Goal: Find specific page/section: Find specific page/section

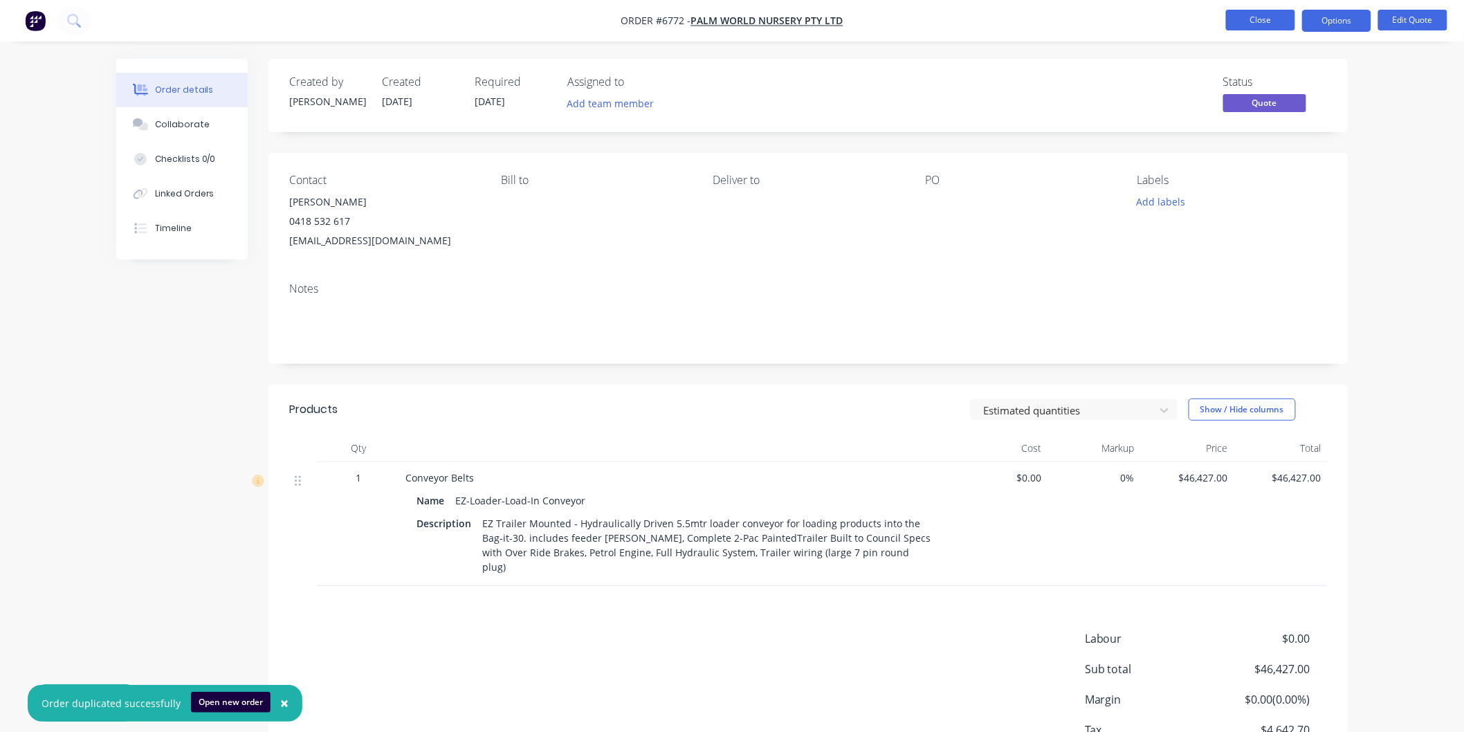
click at [1267, 24] on button "Close" at bounding box center [1260, 20] width 69 height 21
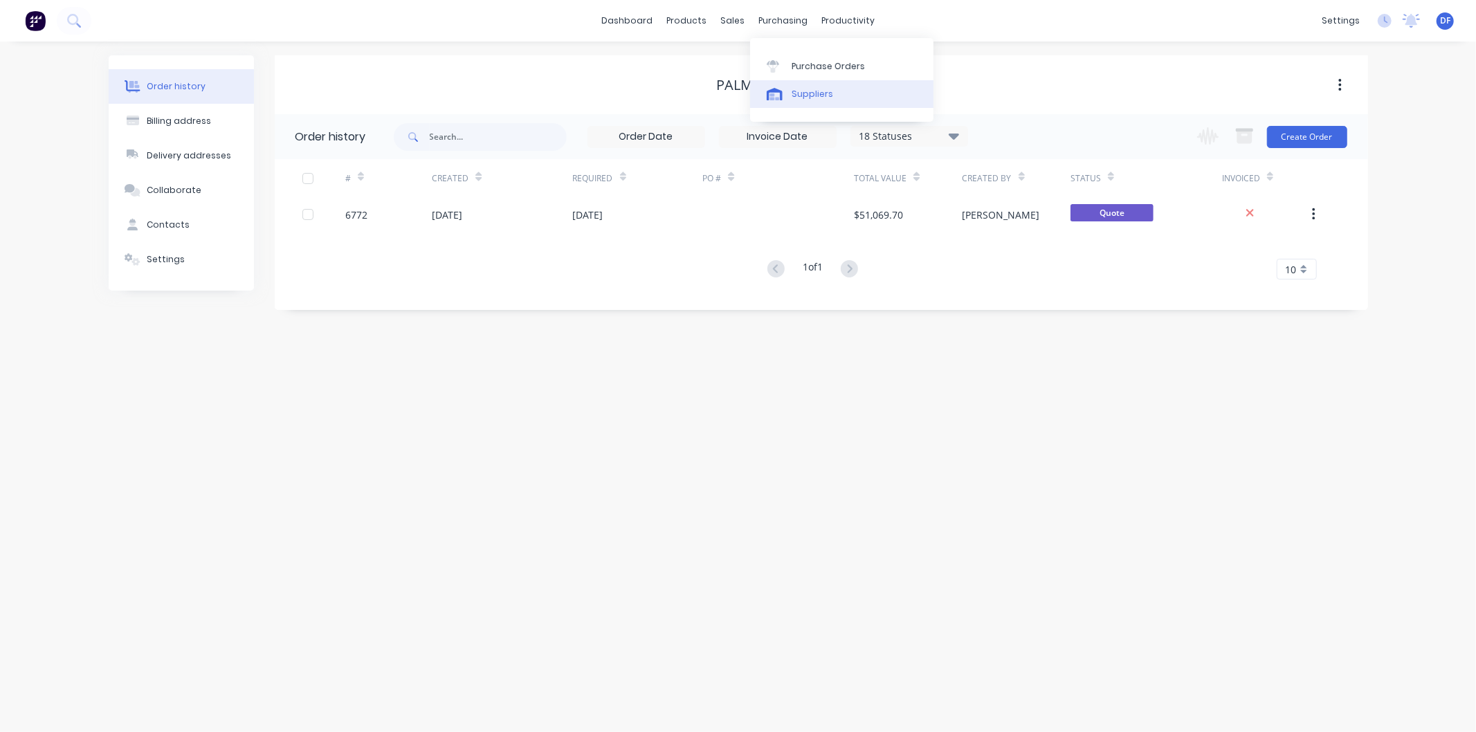
click at [811, 86] on link "Suppliers" at bounding box center [841, 94] width 183 height 28
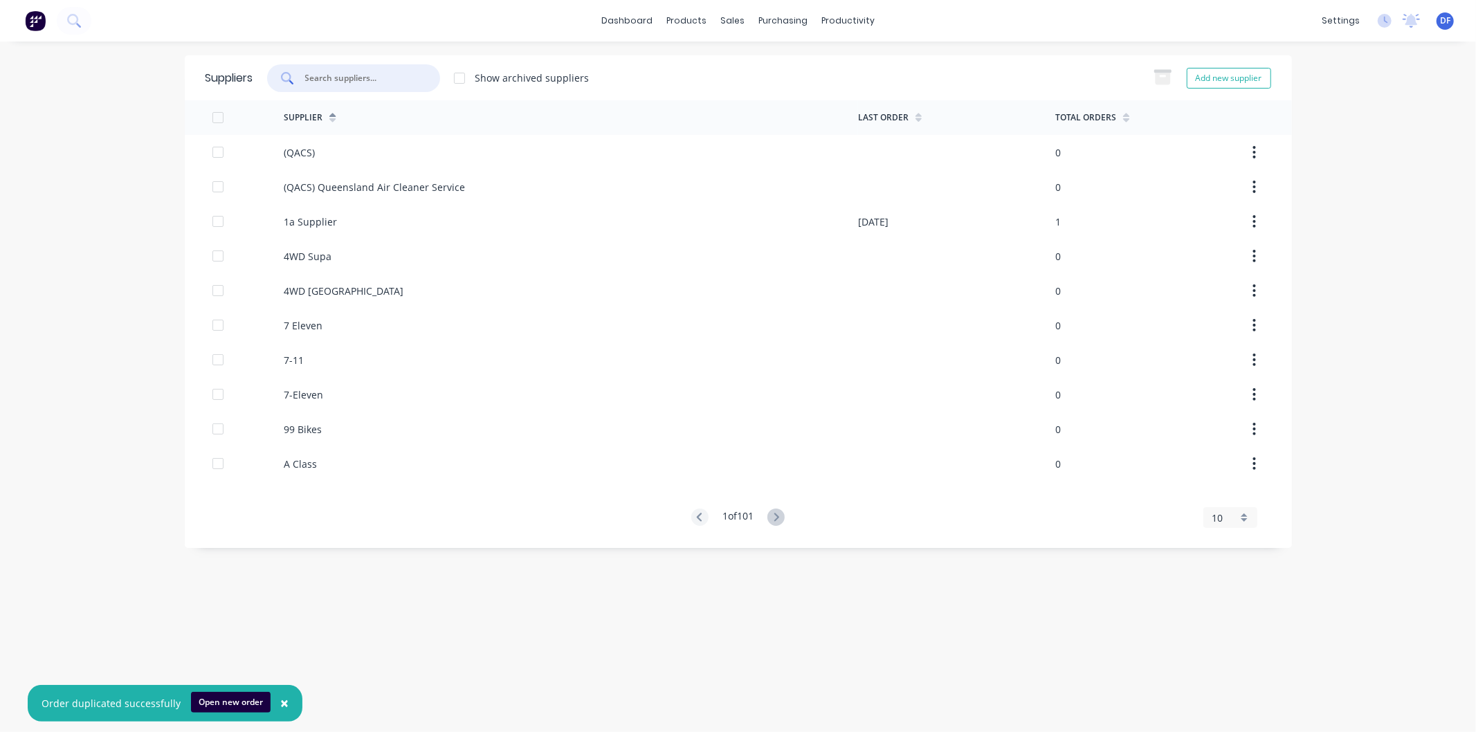
click at [356, 77] on input "text" at bounding box center [361, 78] width 115 height 14
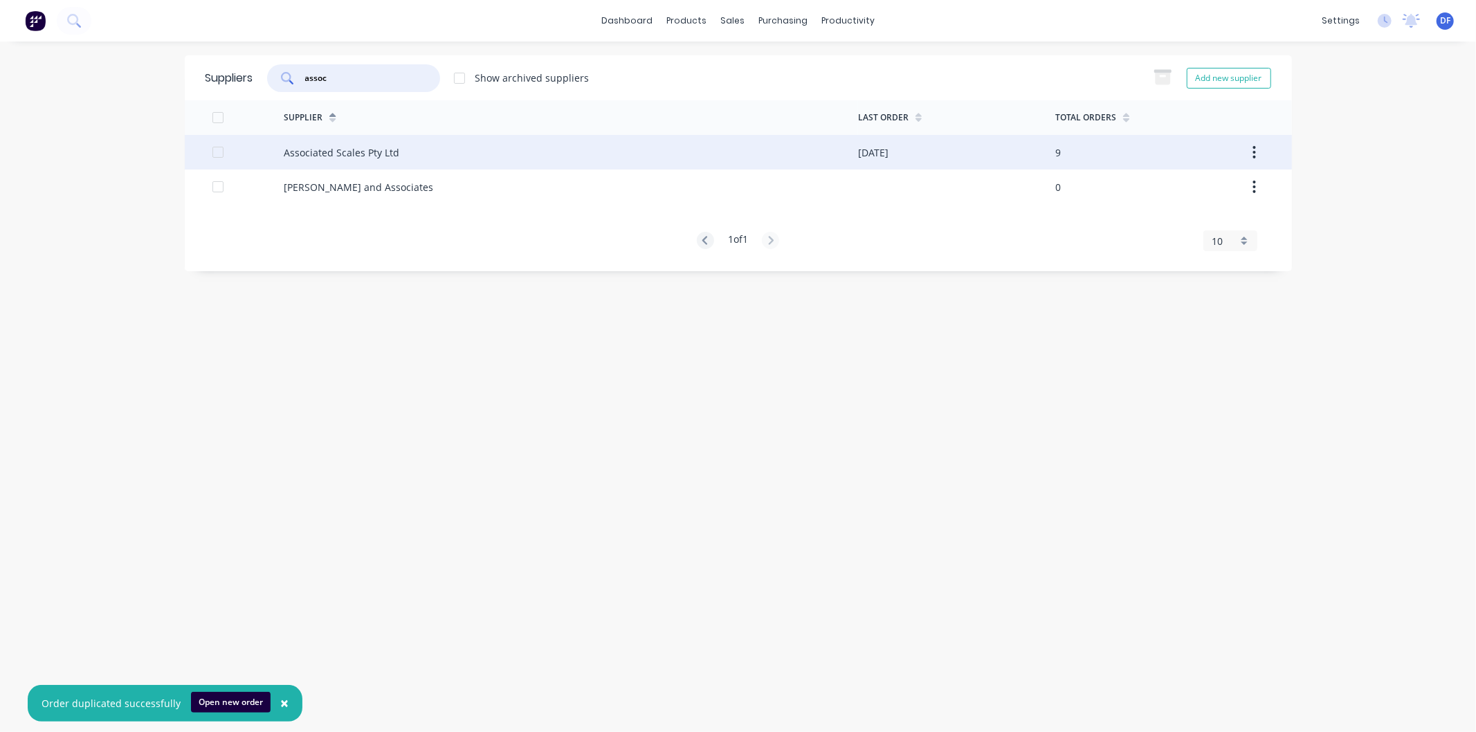
type input "assoc"
click at [345, 152] on div "Associated Scales Pty Ltd" at bounding box center [342, 152] width 116 height 15
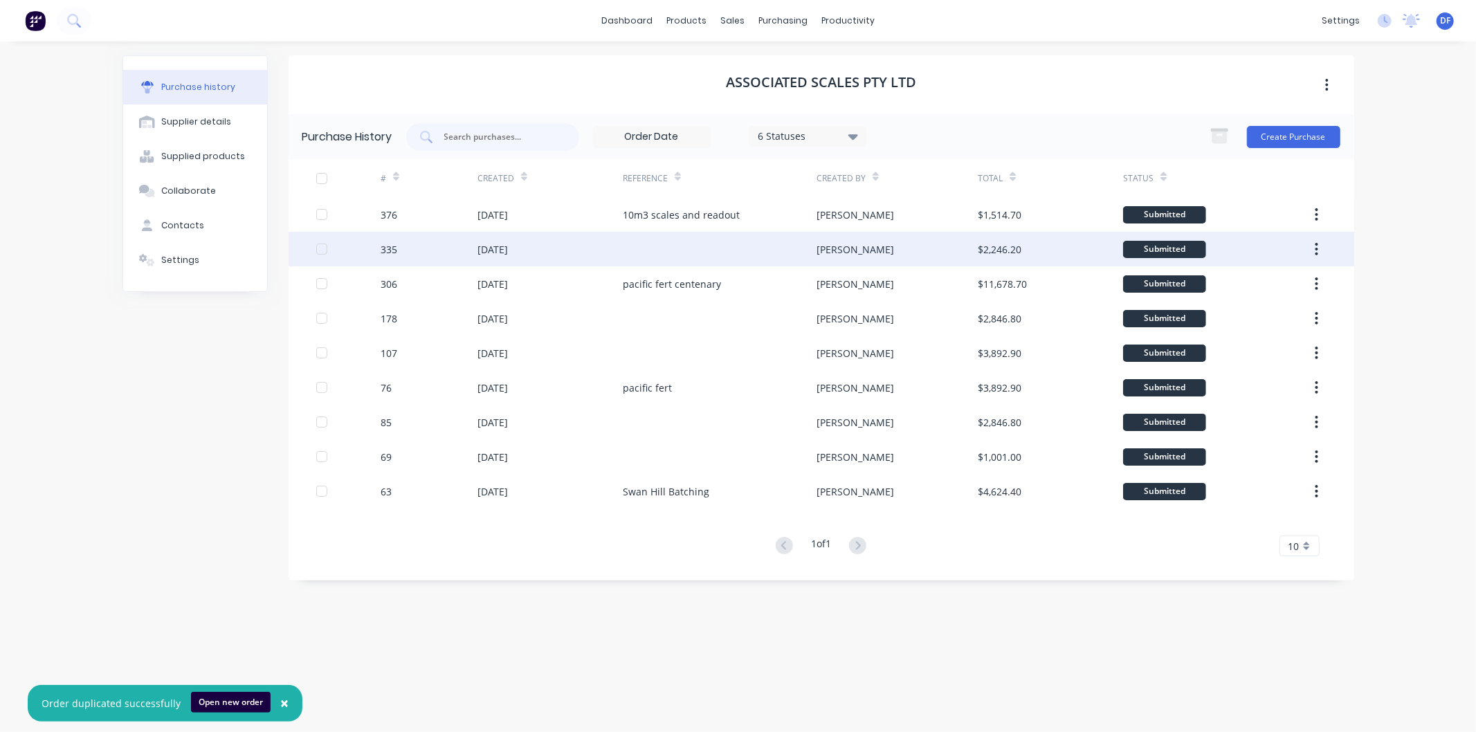
click at [508, 246] on div "[DATE]" at bounding box center [492, 249] width 30 height 15
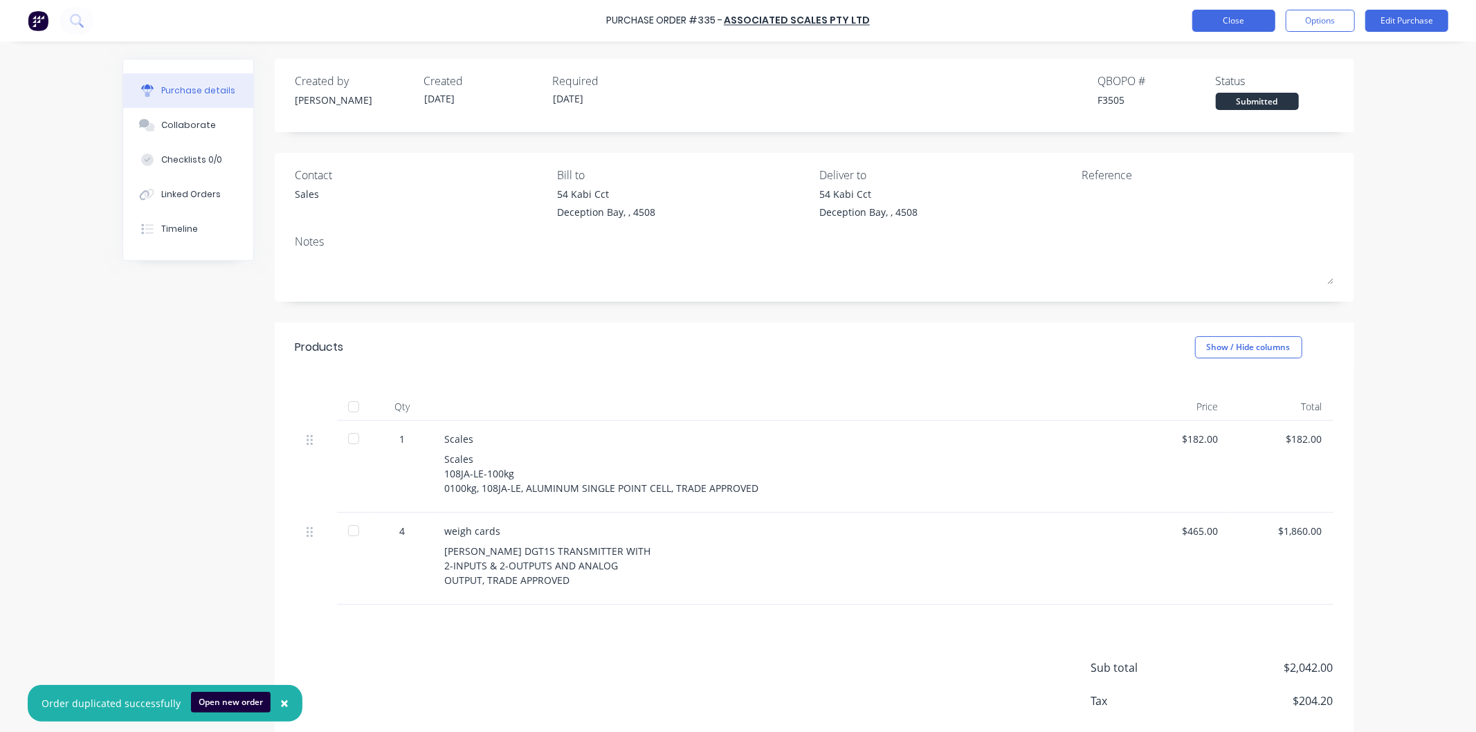
click at [1223, 18] on button "Close" at bounding box center [1233, 21] width 83 height 22
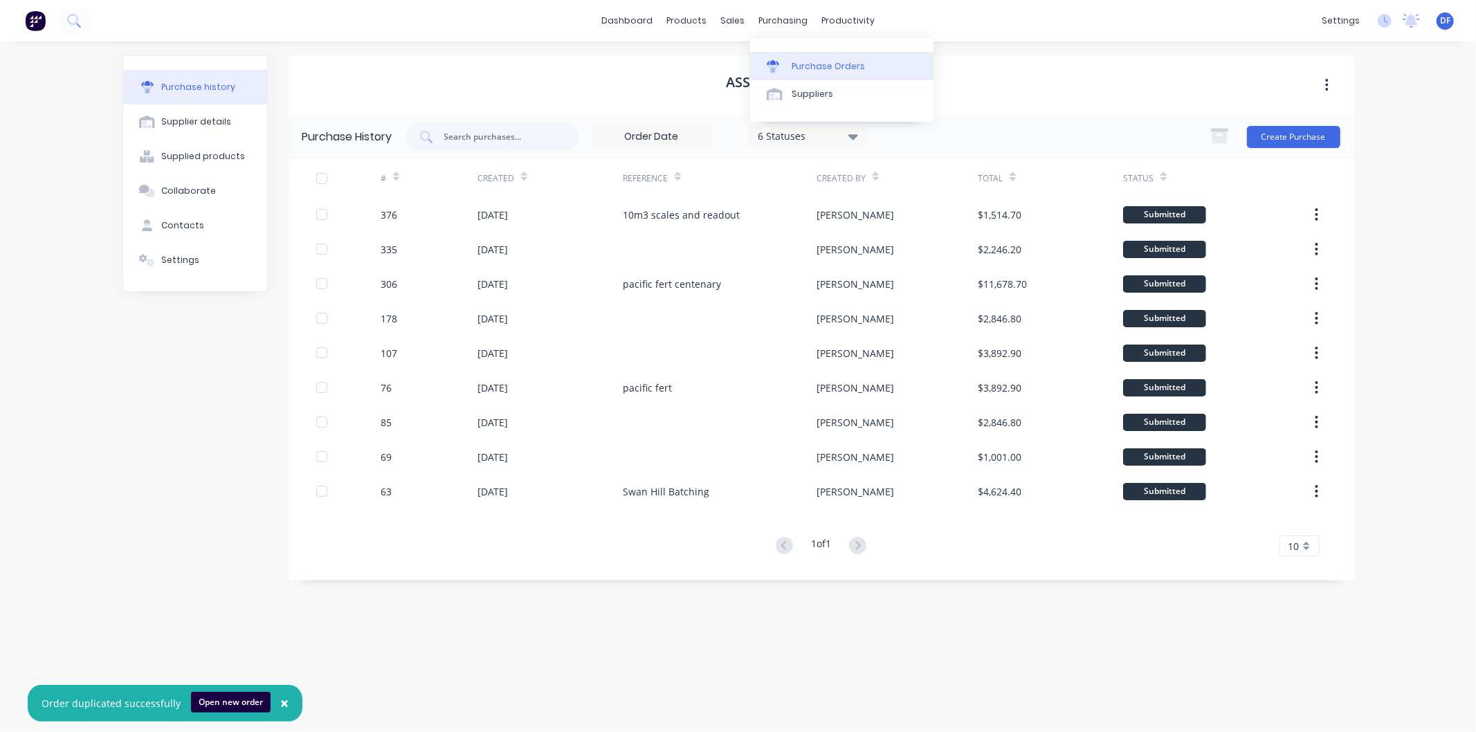
click at [814, 66] on div "Purchase Orders" at bounding box center [827, 66] width 73 height 12
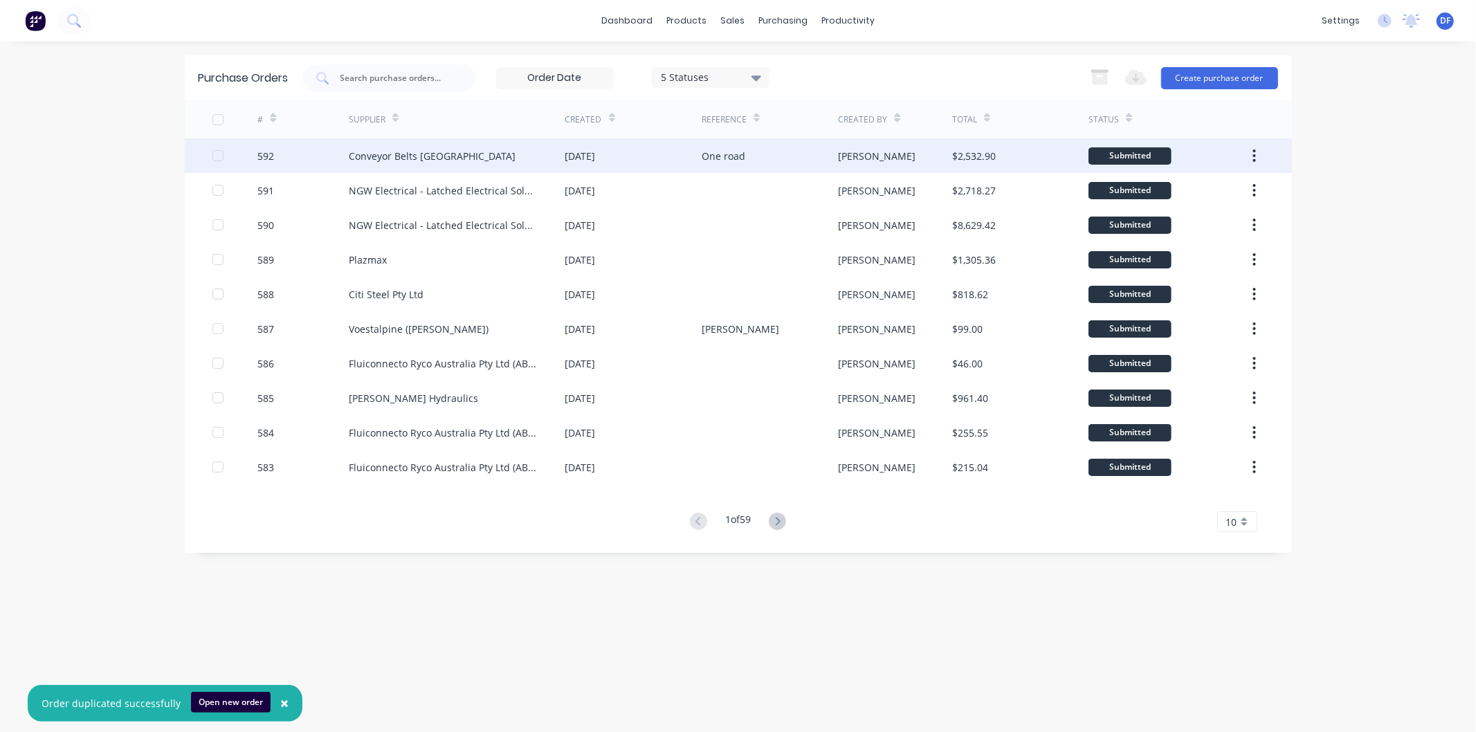
click at [401, 157] on div "Conveyor Belts [GEOGRAPHIC_DATA]" at bounding box center [432, 156] width 167 height 15
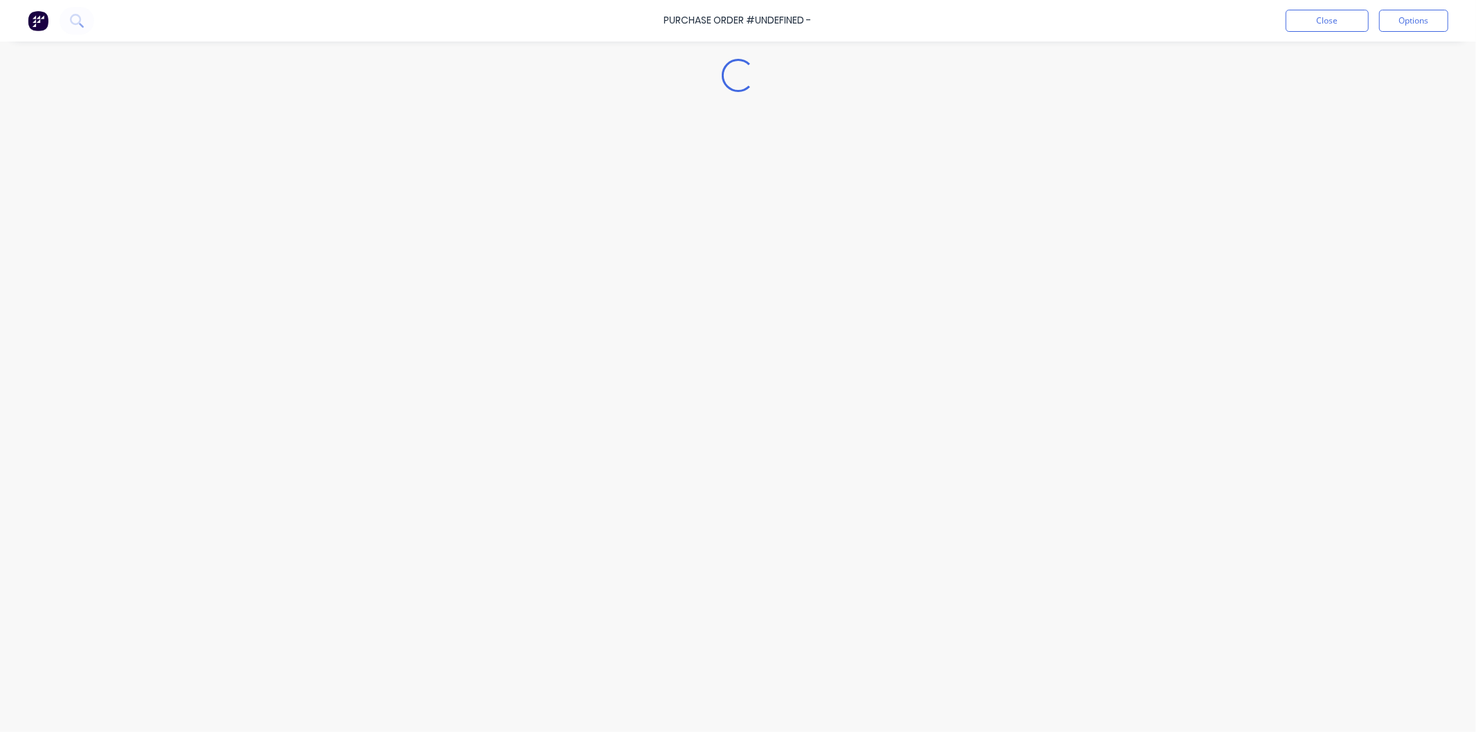
type textarea "x"
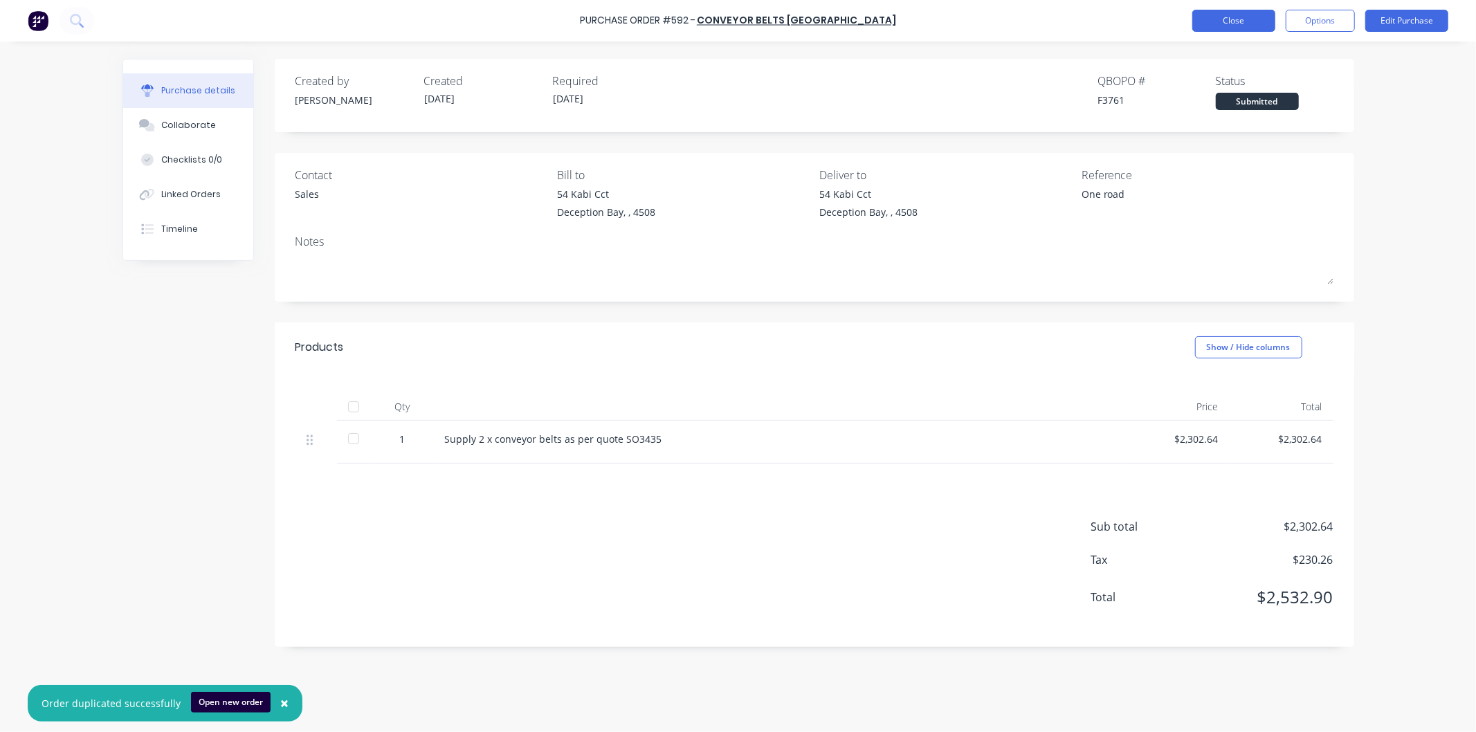
click at [1226, 15] on button "Close" at bounding box center [1233, 21] width 83 height 22
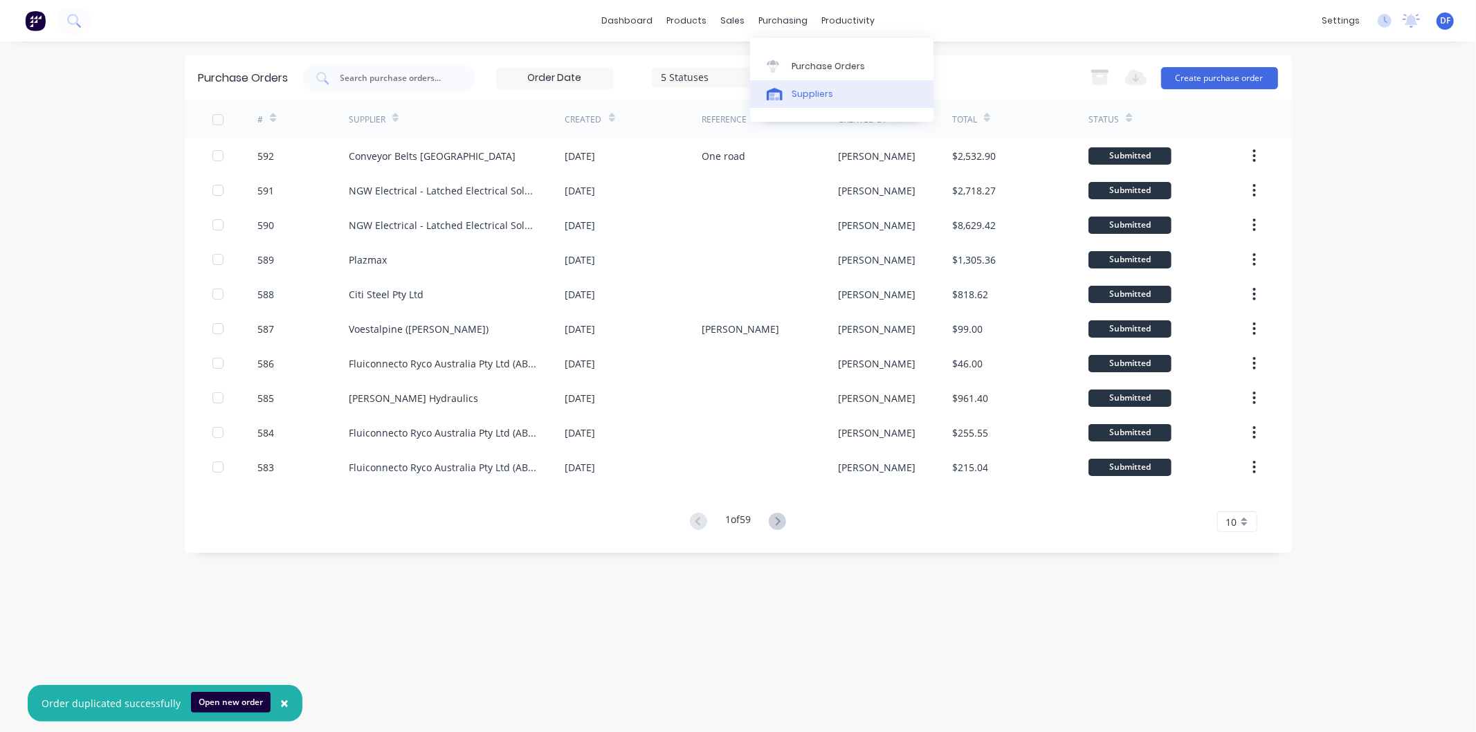
click at [812, 94] on div "Suppliers" at bounding box center [812, 94] width 42 height 12
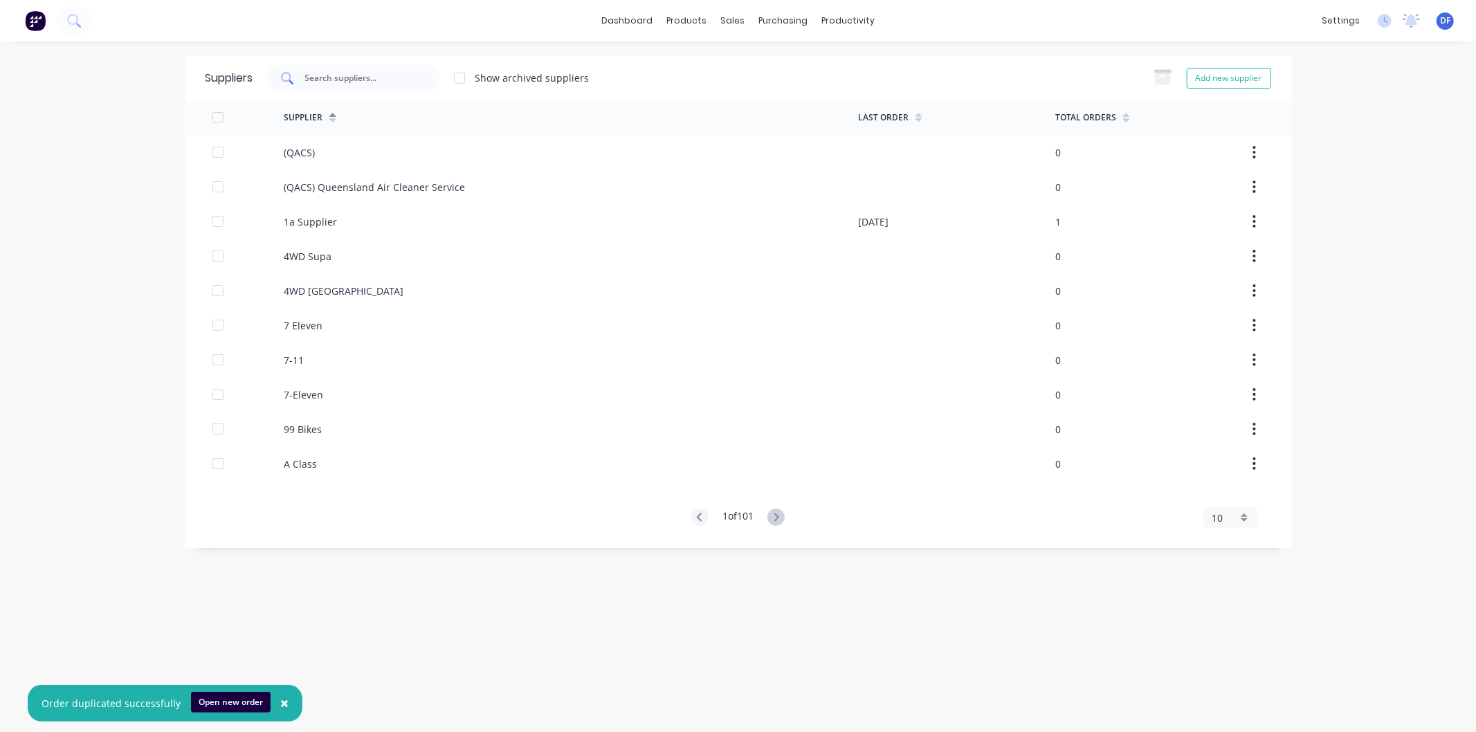
click at [317, 76] on input "text" at bounding box center [361, 78] width 115 height 14
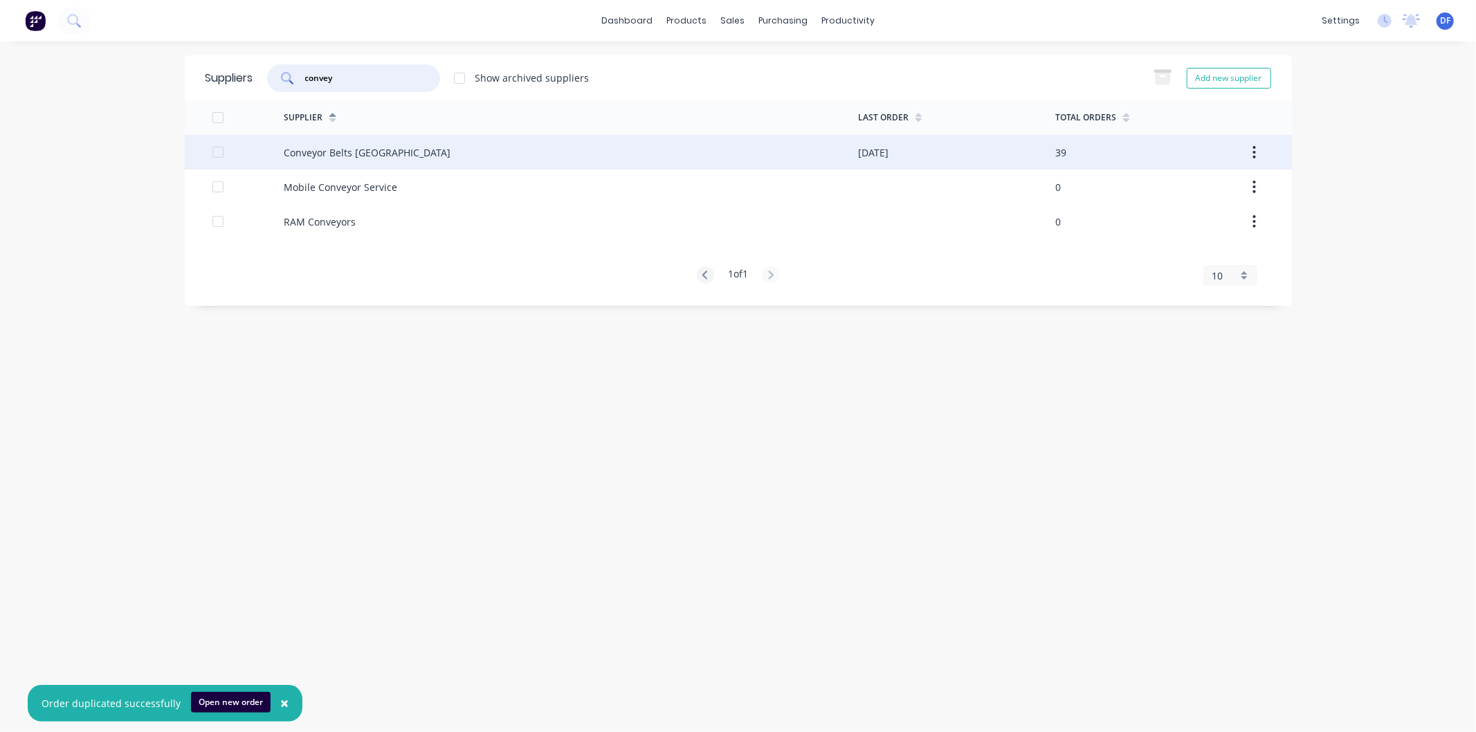
type input "convey"
click at [343, 147] on div "Conveyor Belts [GEOGRAPHIC_DATA]" at bounding box center [367, 152] width 167 height 15
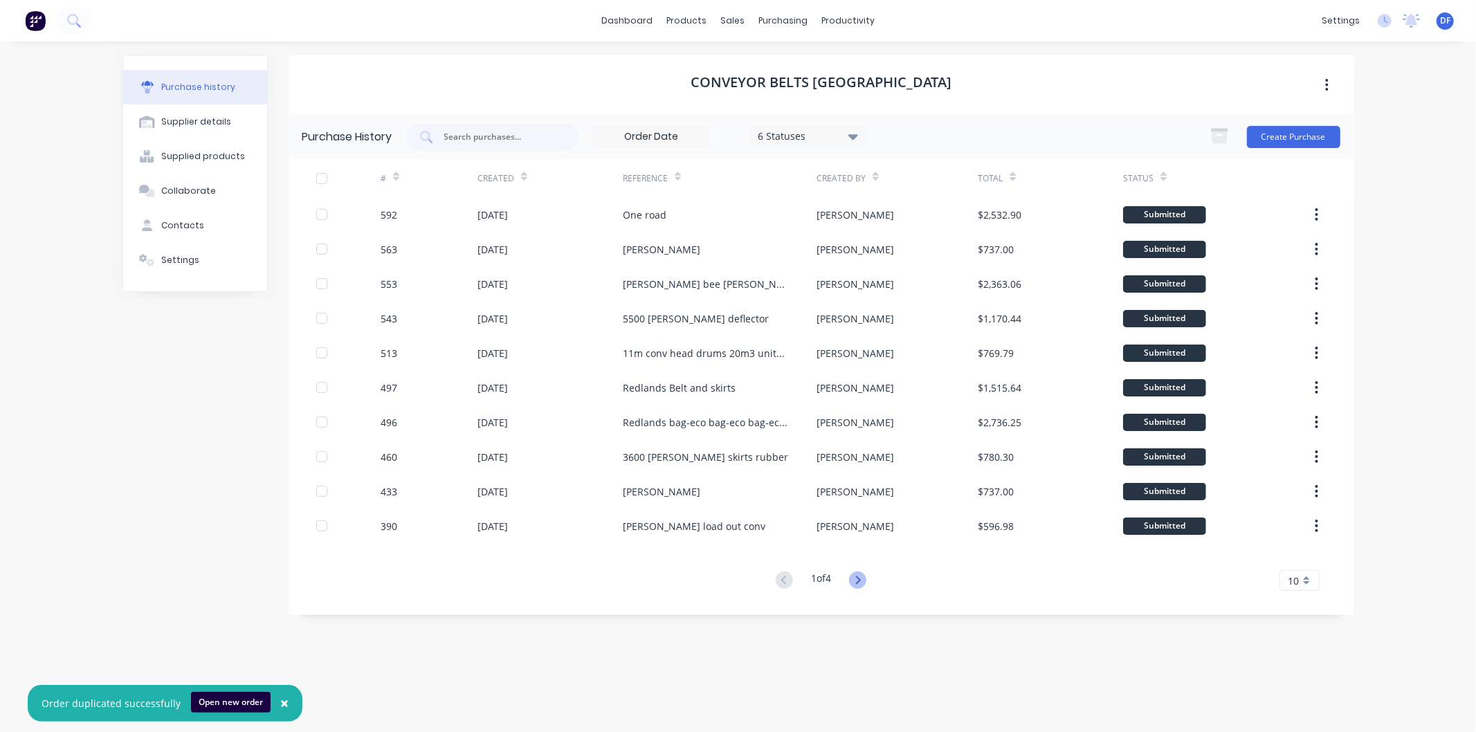
click at [859, 574] on icon at bounding box center [857, 579] width 17 height 17
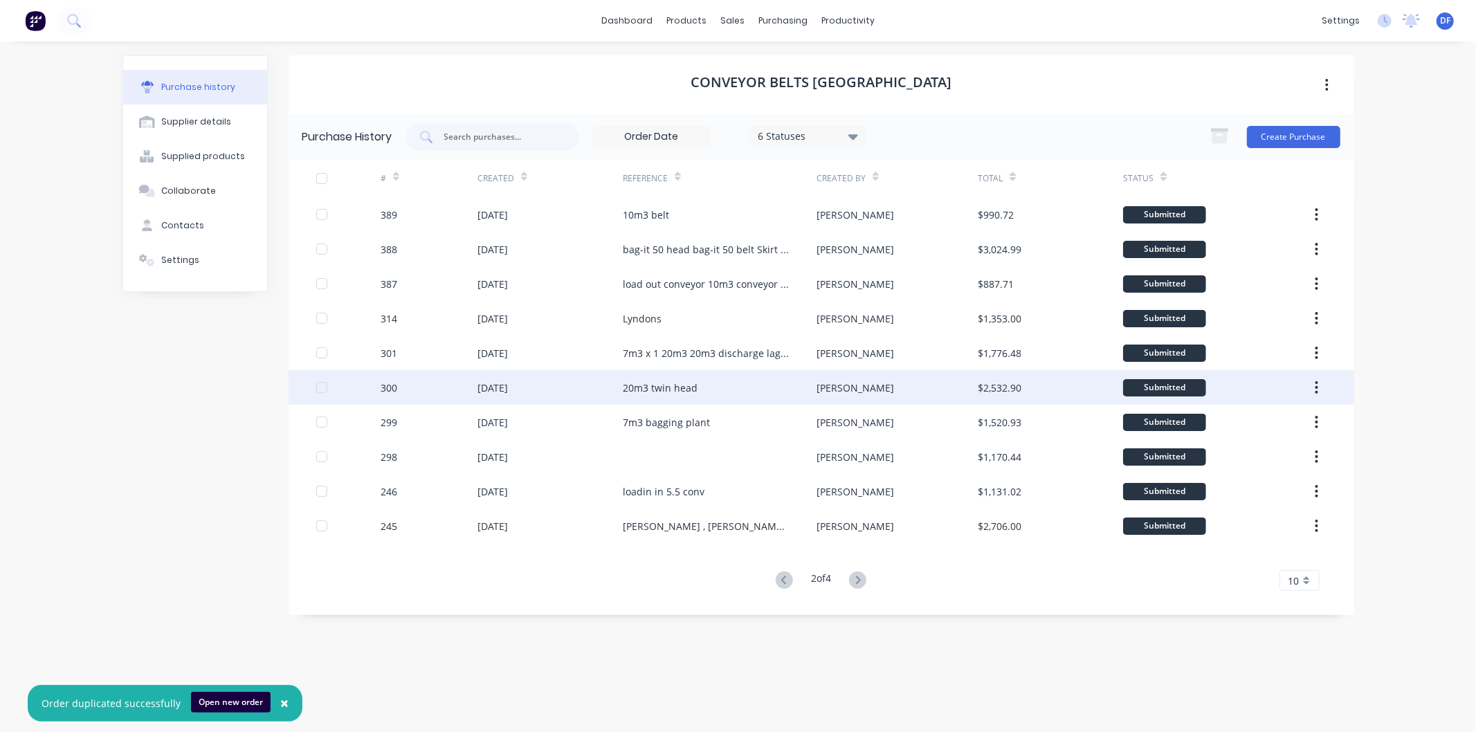
click at [664, 384] on div "20m3 twin head" at bounding box center [660, 388] width 75 height 15
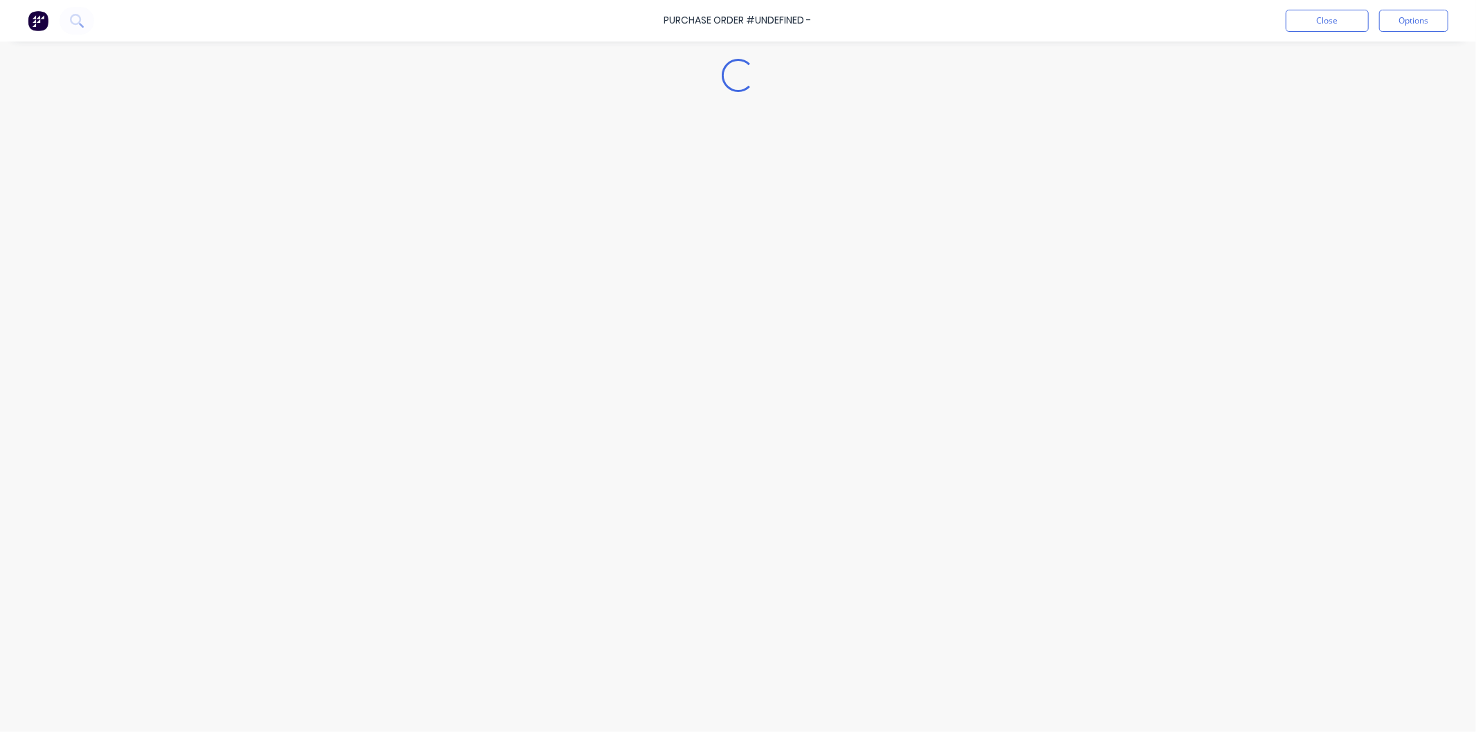
type textarea "x"
